Goal: Check status: Check status

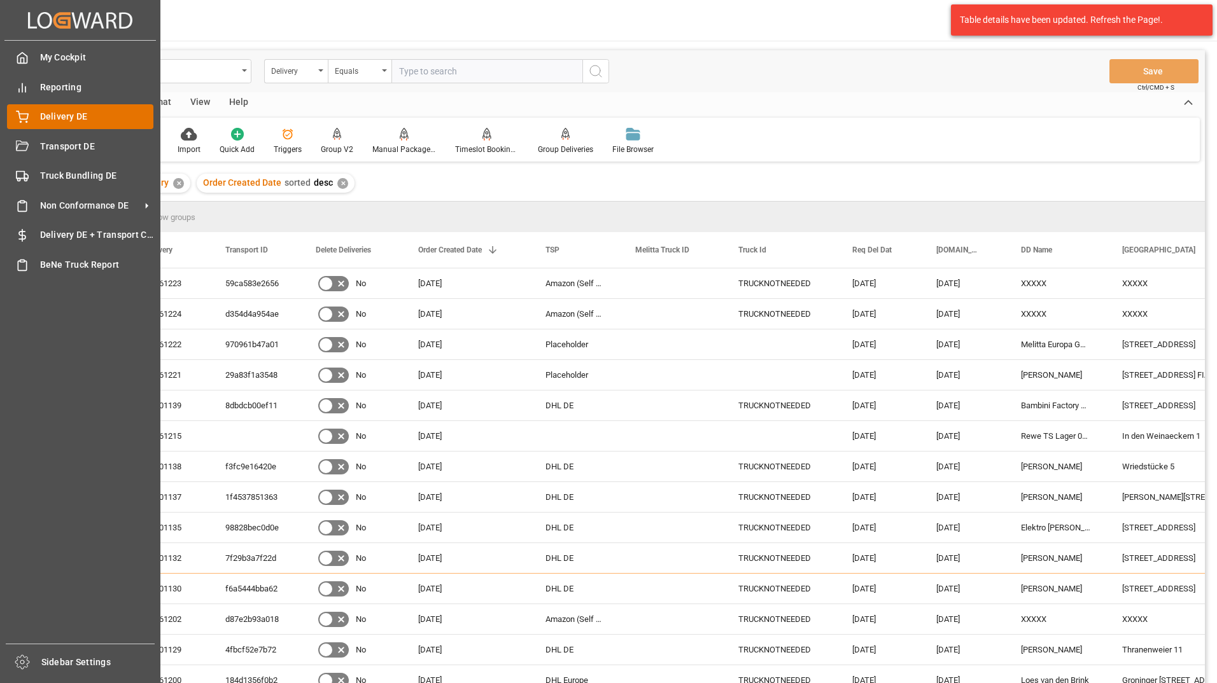
click at [25, 118] on icon at bounding box center [22, 117] width 13 height 13
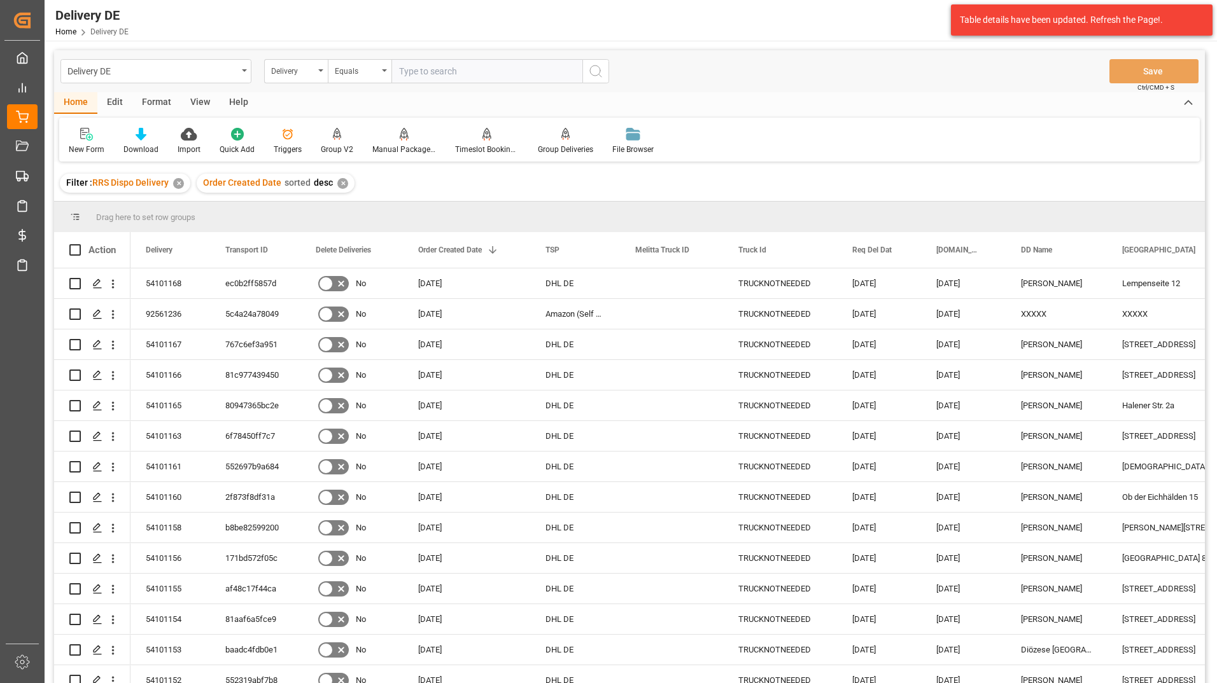
click at [461, 76] on input "text" at bounding box center [486, 71] width 191 height 24
click at [1113, 186] on div "Filter : RRS Dispo Delivery ✕ Order Created Date sorted desc ✕" at bounding box center [629, 183] width 1151 height 36
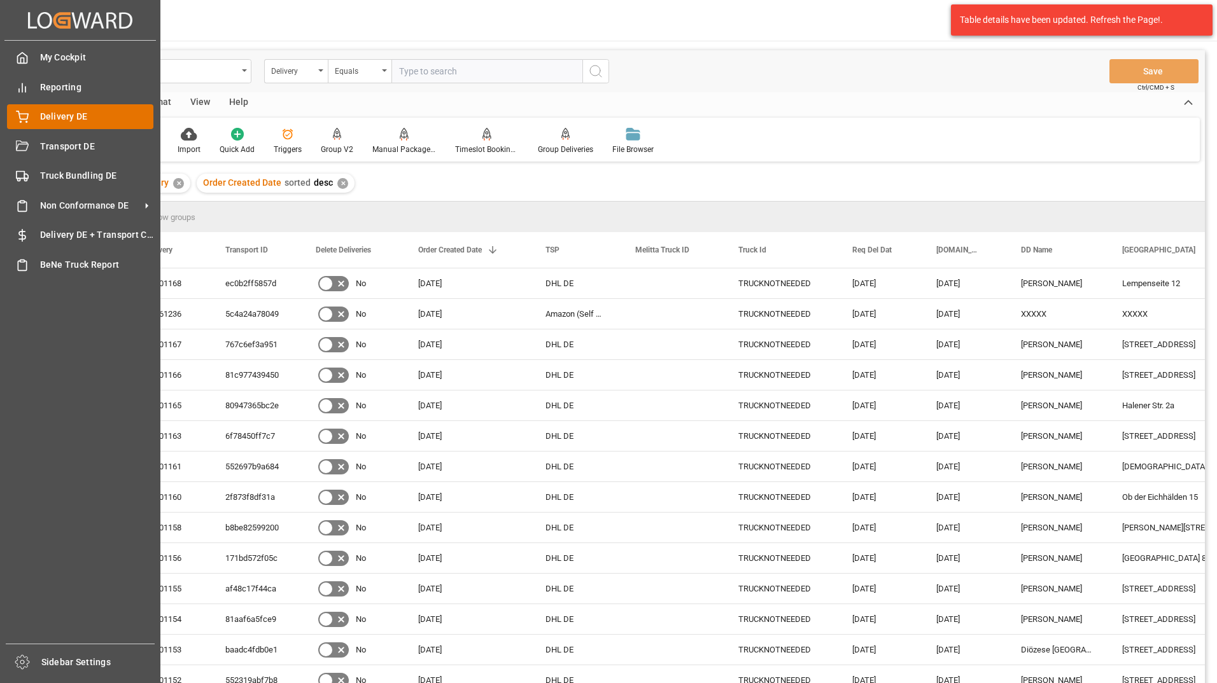
click at [35, 118] on div "Delivery DE Delivery DE" at bounding box center [80, 116] width 146 height 25
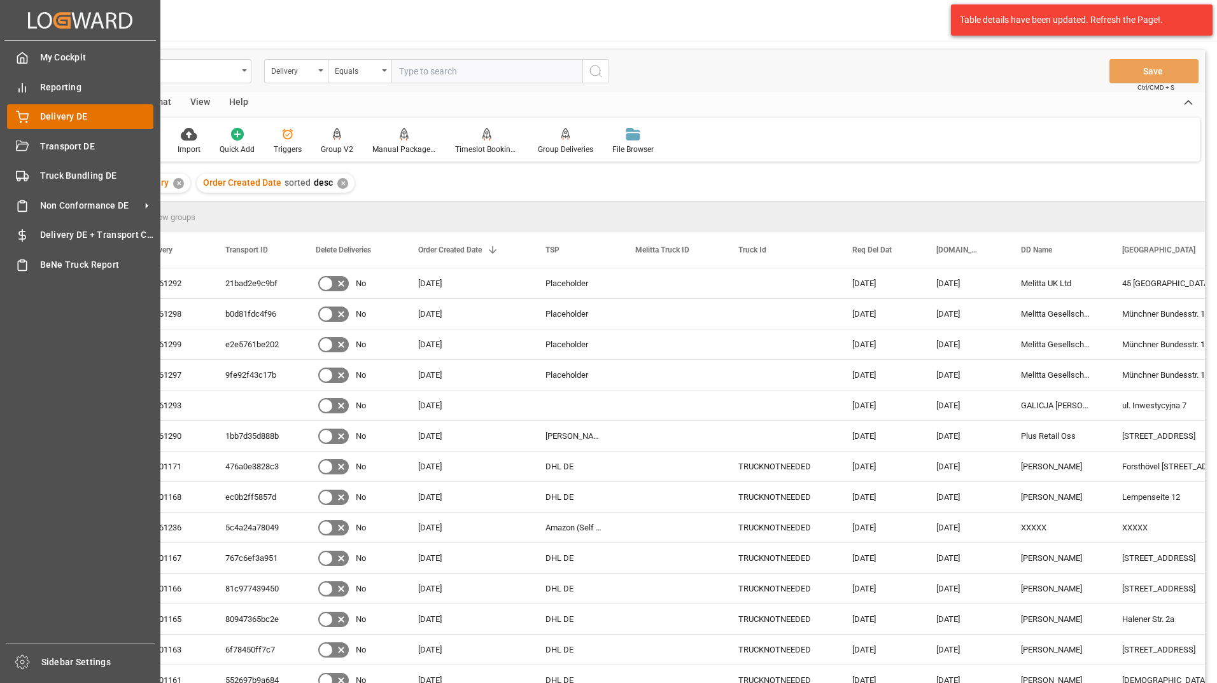
click at [59, 113] on span "Delivery DE" at bounding box center [97, 116] width 114 height 13
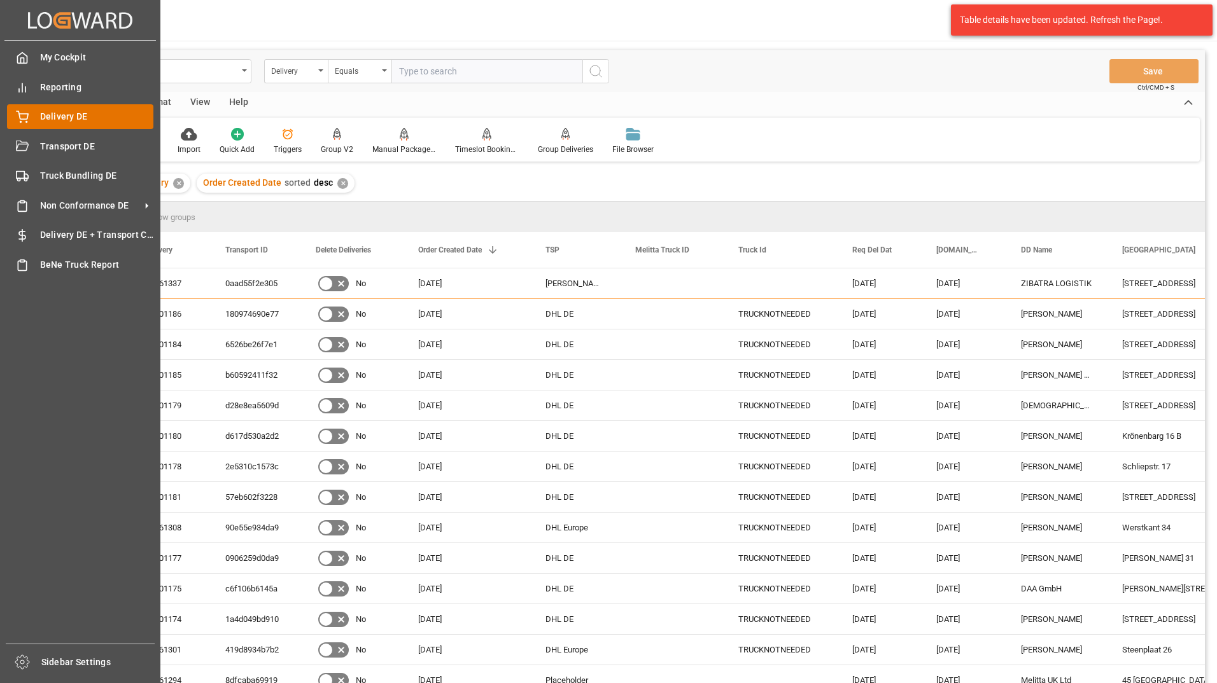
click at [31, 110] on div "Delivery DE Delivery DE" at bounding box center [80, 116] width 146 height 25
